Goal: Information Seeking & Learning: Learn about a topic

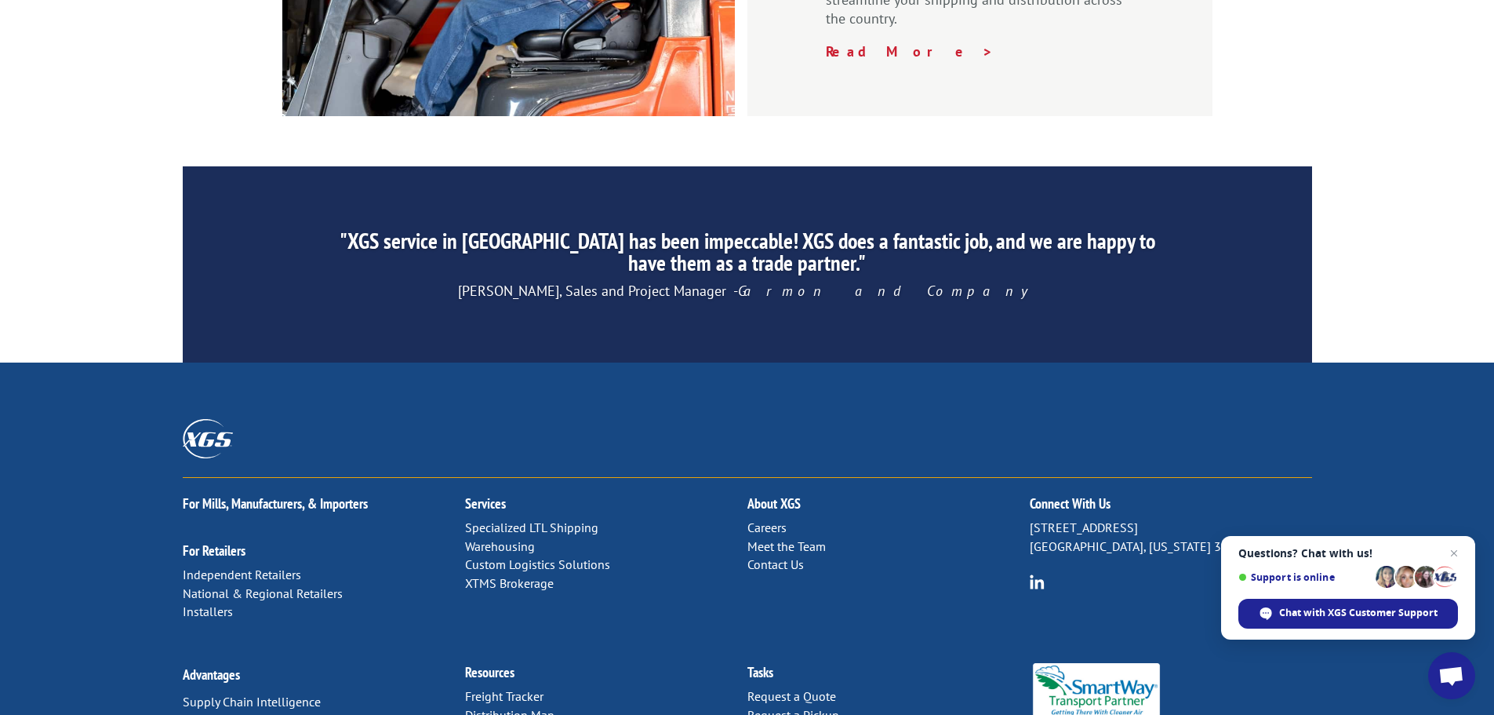
scroll to position [2390, 0]
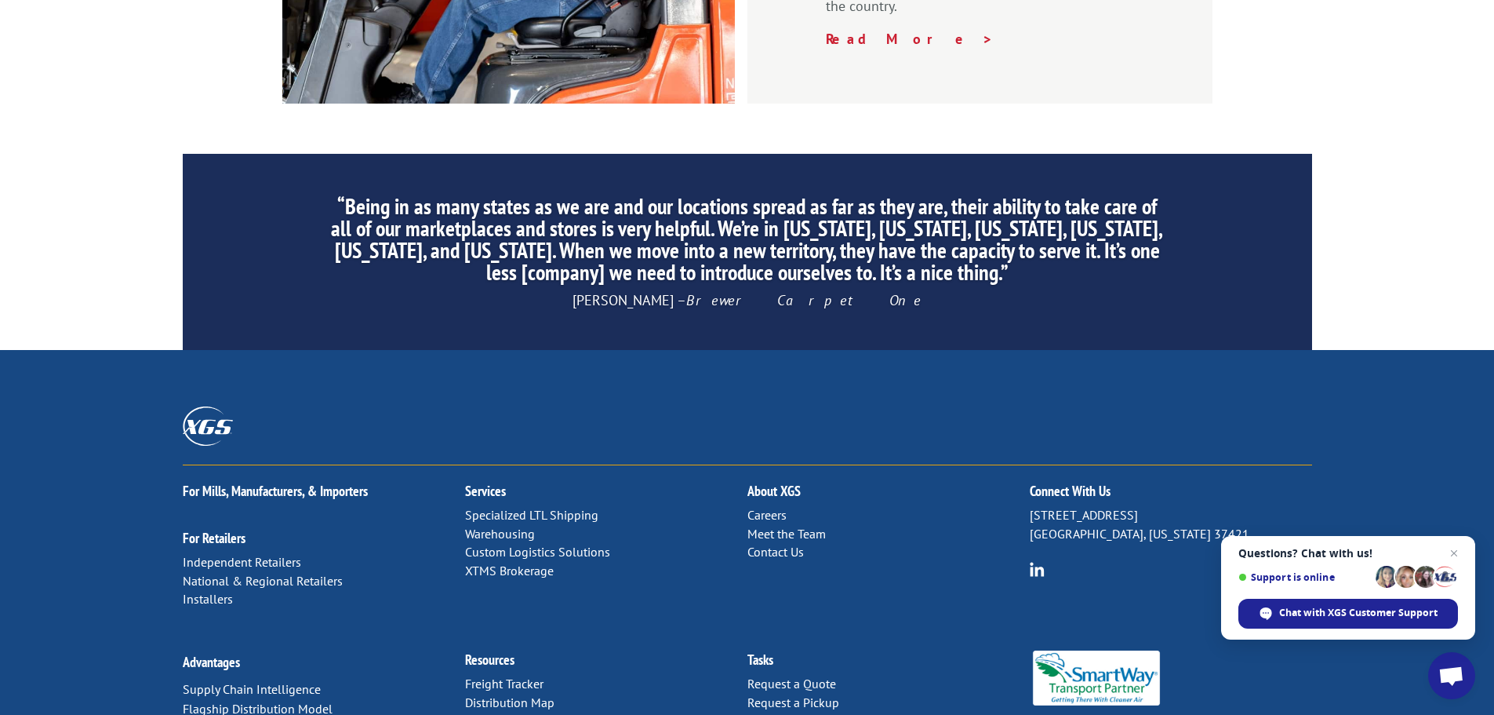
click at [800, 526] on link "Meet the Team" at bounding box center [786, 534] width 78 height 16
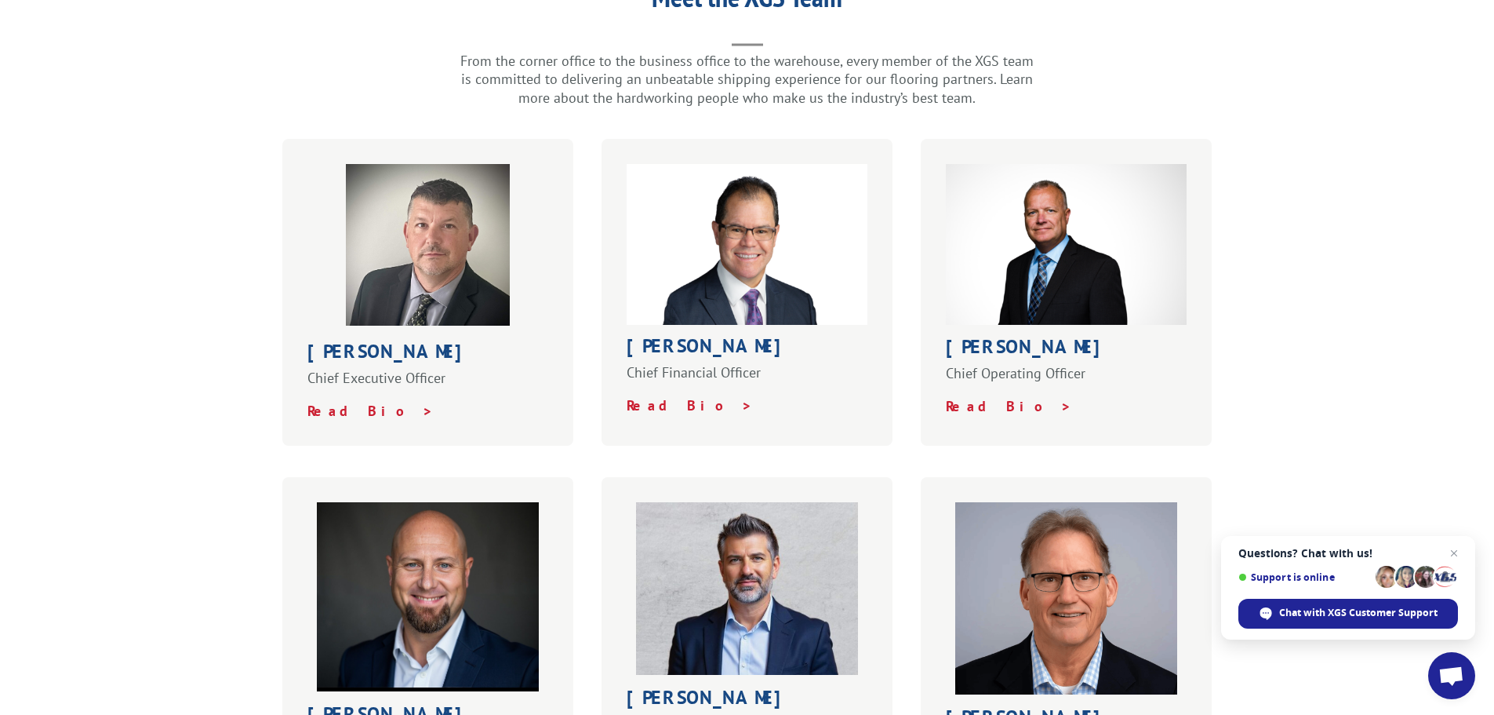
scroll to position [706, 0]
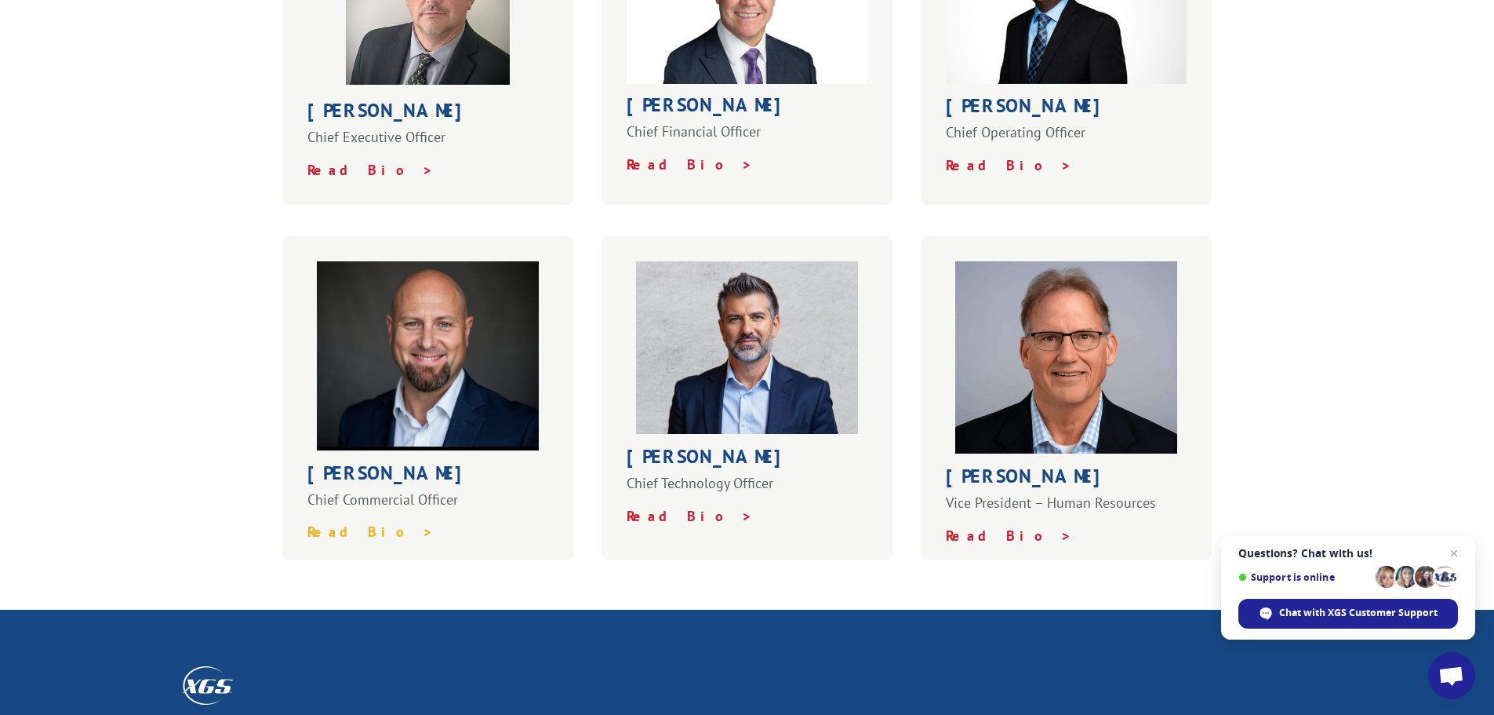
click at [345, 522] on strong "Read Bio >" at bounding box center [370, 531] width 126 height 18
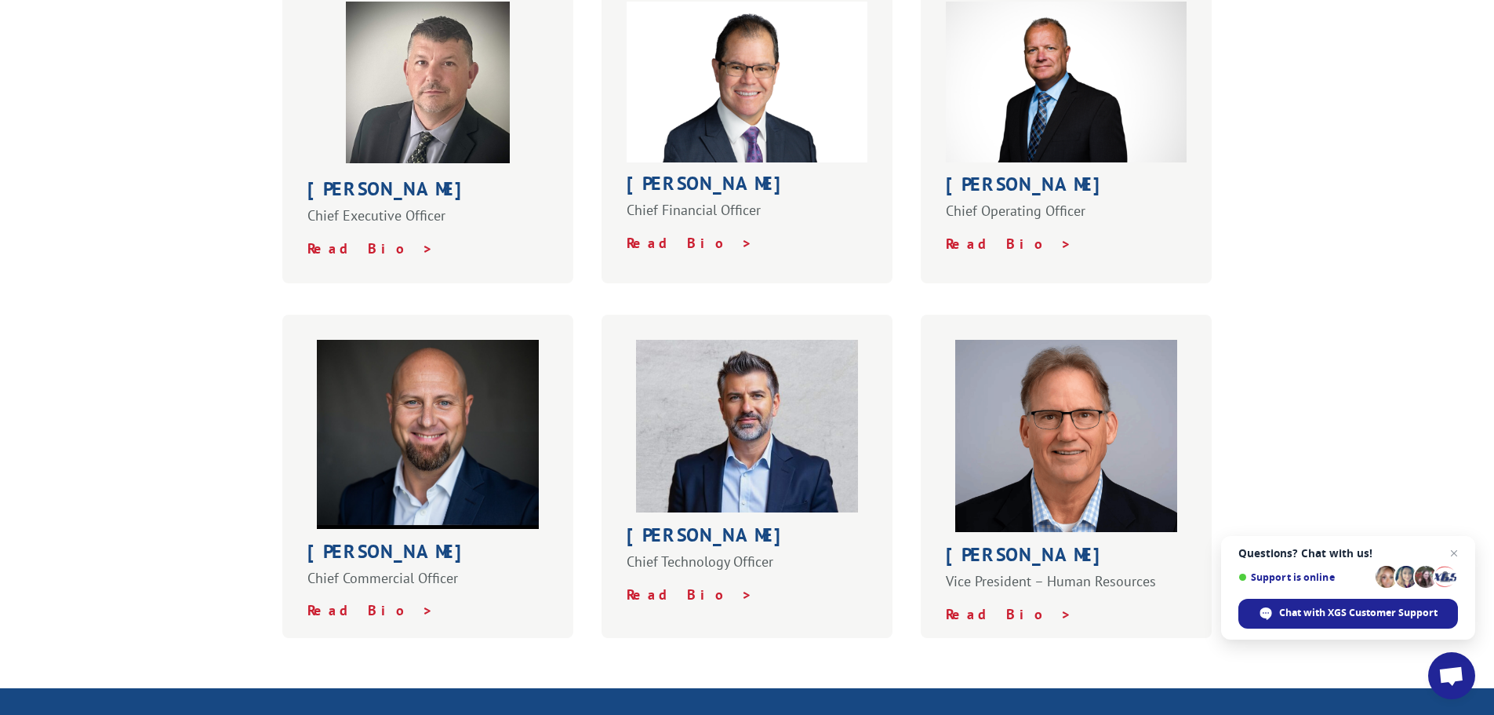
scroll to position [549, 0]
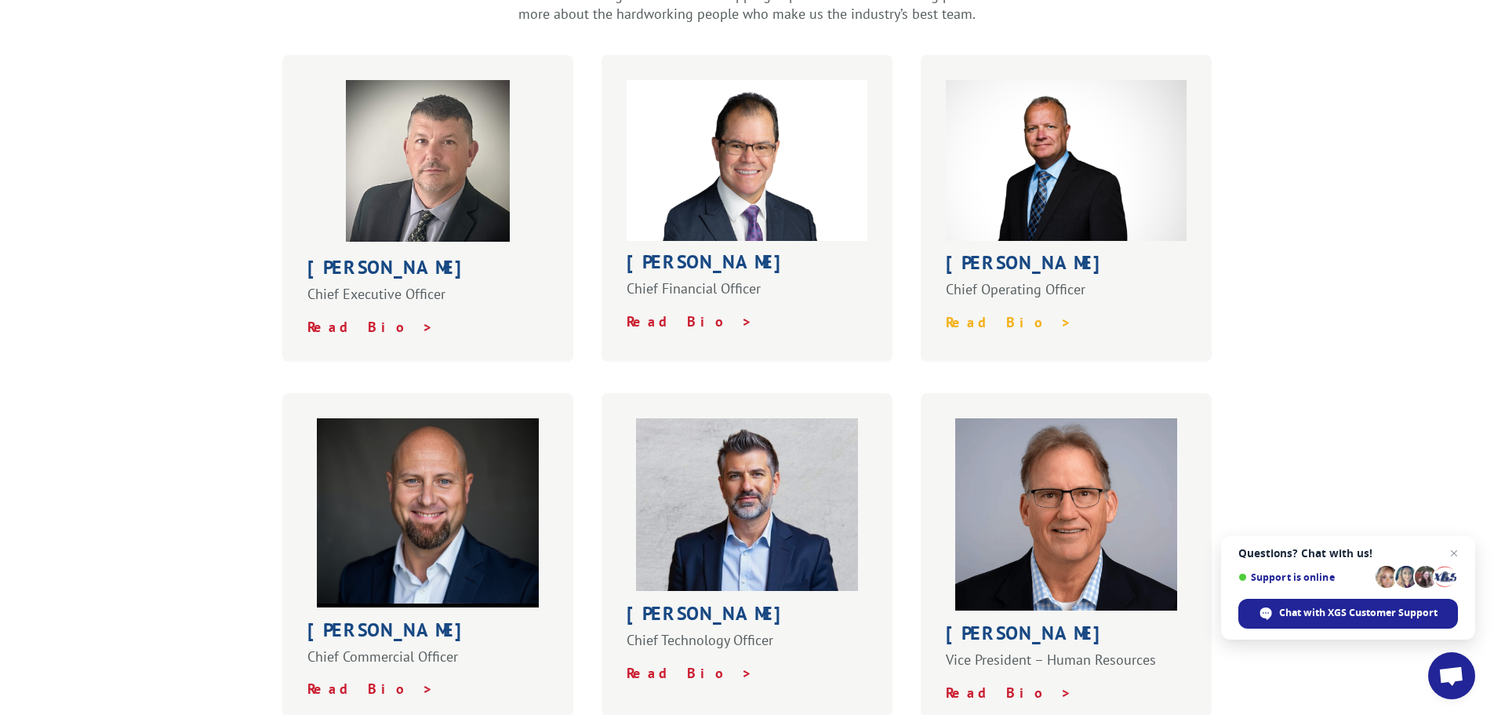
click at [983, 313] on strong "Read Bio >" at bounding box center [1009, 322] width 126 height 18
drag, startPoint x: 945, startPoint y: 224, endPoint x: 1118, endPoint y: 272, distance: 180.0
click at [1118, 272] on div "Greg Laminack Chief Operating Officer Read Bio >" at bounding box center [1067, 292] width 242 height 78
copy div "Greg Laminack Chief Operating Officer"
click at [1054, 313] on p "Read Bio >" at bounding box center [1067, 322] width 242 height 19
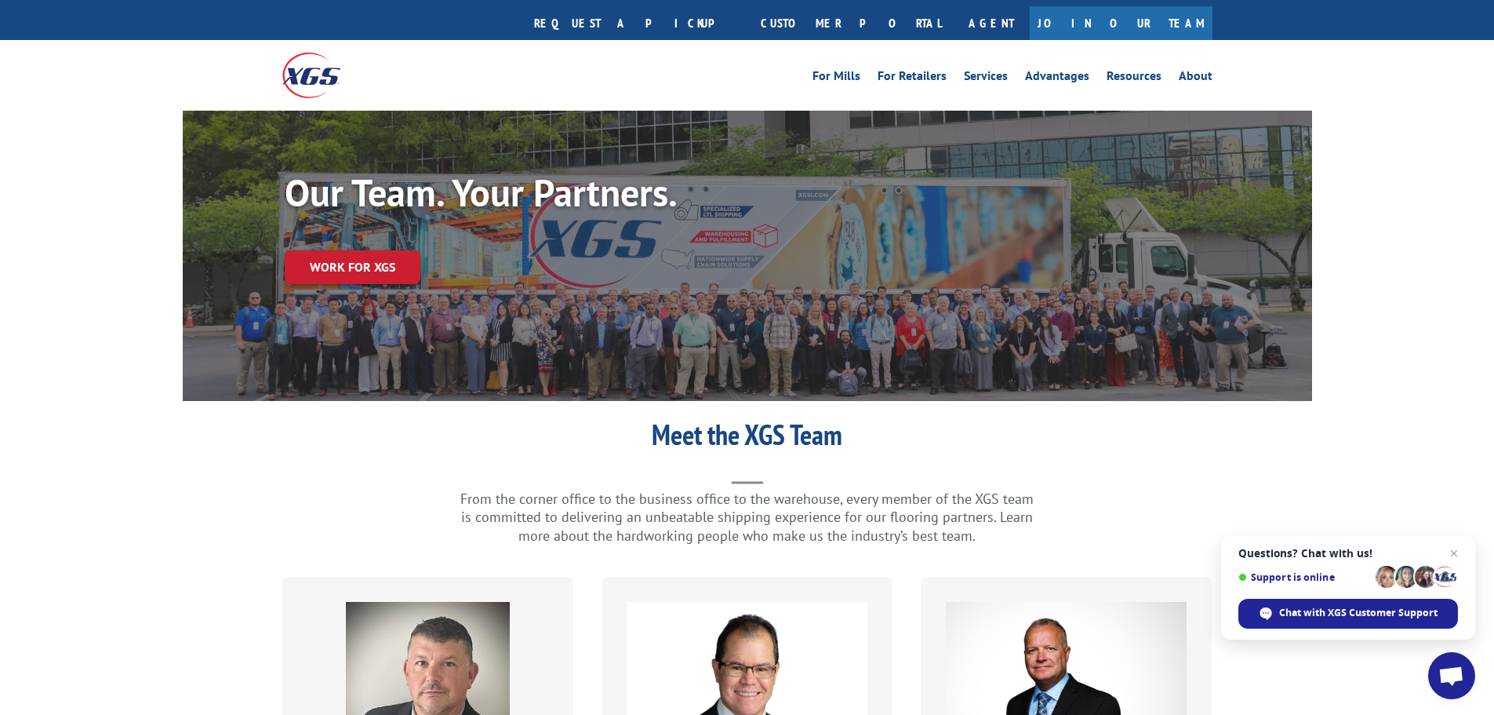
scroll to position [0, 0]
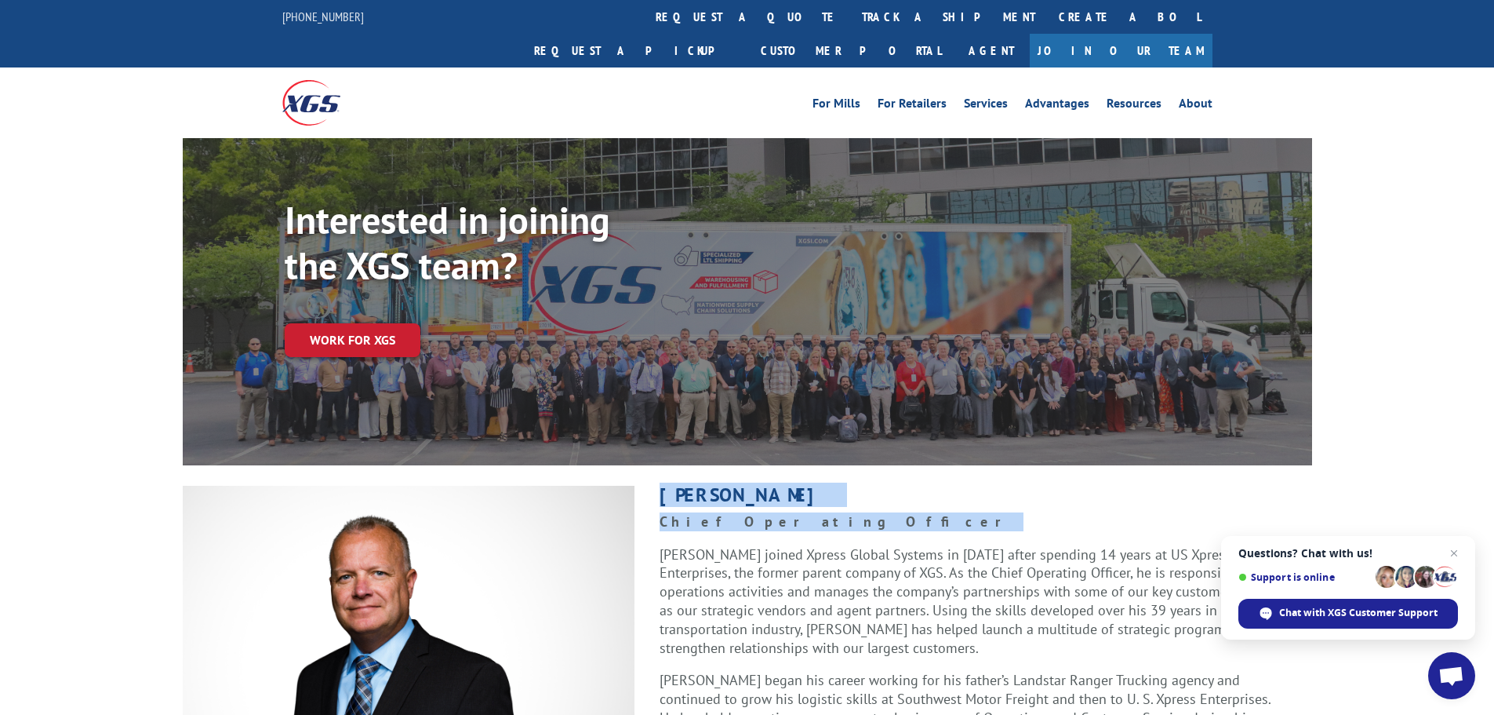
drag, startPoint x: 660, startPoint y: 460, endPoint x: 846, endPoint y: 490, distance: 187.5
click at [846, 490] on div "Greg Laminack Chief Operating Officer Greg Laminack joined Xpress Global System…" at bounding box center [974, 664] width 678 height 357
copy div "Greg Laminack Chief Operating Officer"
